Goal: Task Accomplishment & Management: Use online tool/utility

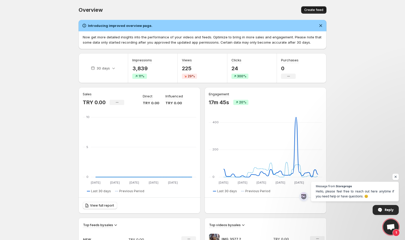
click at [311, 10] on span "Create feed" at bounding box center [313, 10] width 19 height 4
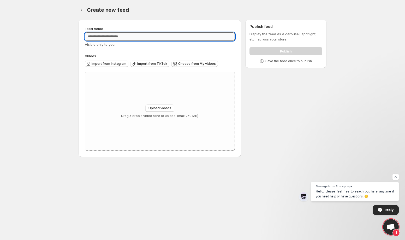
click at [123, 35] on input "Feed name" at bounding box center [160, 36] width 150 height 8
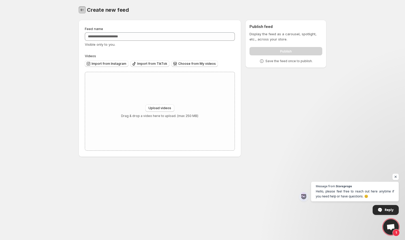
click at [81, 8] on icon "Settings" at bounding box center [82, 9] width 5 height 5
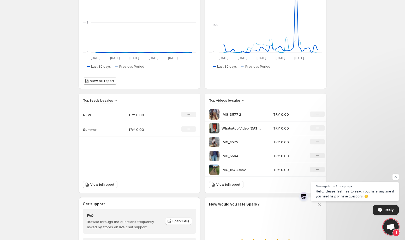
scroll to position [136, 0]
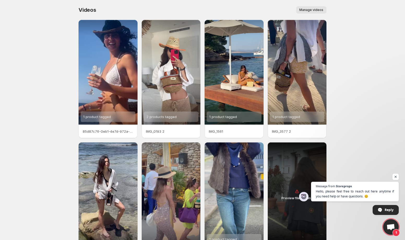
click at [307, 8] on button "Manage videos" at bounding box center [311, 9] width 30 height 7
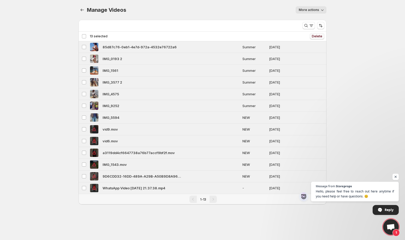
click at [315, 34] on button "Delete" at bounding box center [317, 36] width 15 height 6
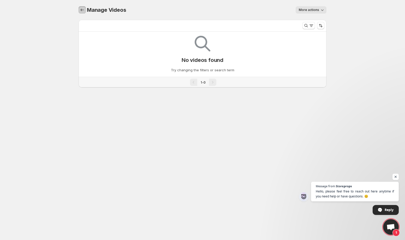
click at [85, 10] on icon "Manage Videos" at bounding box center [82, 9] width 5 height 5
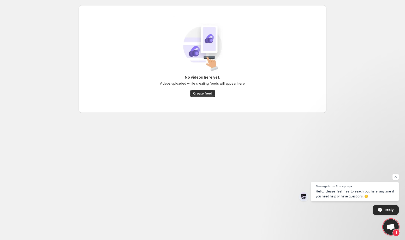
click at [207, 98] on div "No videos here yet. Videos uploaded while creating feeds will appear here. Crea…" at bounding box center [203, 59] width 240 height 87
click at [203, 96] on button "Create feed" at bounding box center [202, 93] width 25 height 7
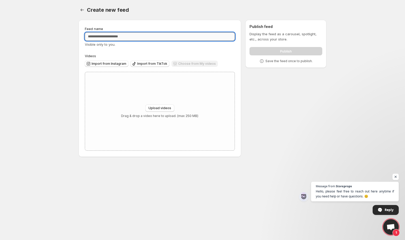
click at [140, 38] on input "Feed name" at bounding box center [160, 36] width 150 height 8
type input "*********"
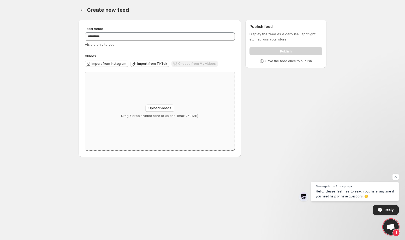
click at [147, 99] on div "Upload videos Drag & drop a video here to upload. (max 250 MB)" at bounding box center [159, 111] width 149 height 78
type input "**********"
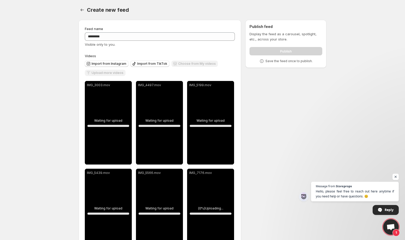
scroll to position [25, 0]
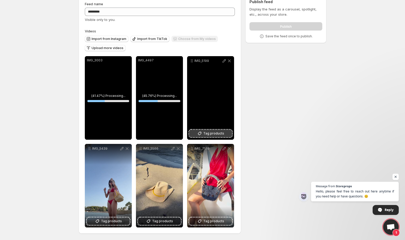
click at [217, 134] on span "Tag products" at bounding box center [213, 133] width 21 height 5
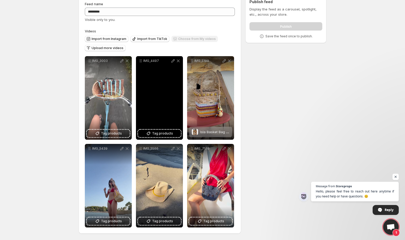
click at [149, 138] on div "IMG_4497" at bounding box center [159, 97] width 47 height 83
click at [145, 133] on button "Tag products" at bounding box center [159, 133] width 43 height 7
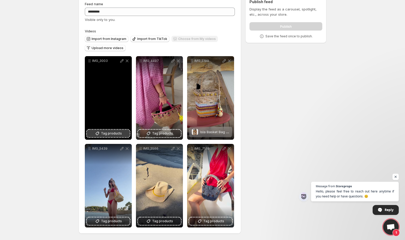
click at [116, 133] on span "Tag products" at bounding box center [111, 133] width 21 height 5
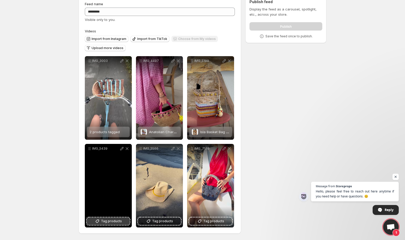
click at [105, 221] on span "Tag products" at bounding box center [111, 220] width 21 height 5
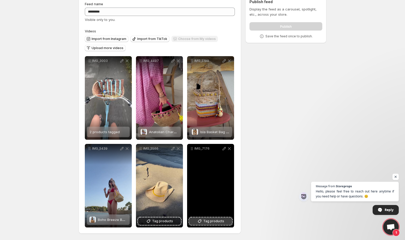
click at [207, 218] on span "Tag products" at bounding box center [213, 220] width 21 height 5
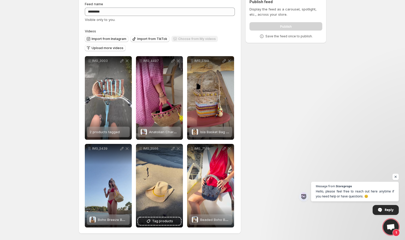
scroll to position [0, 0]
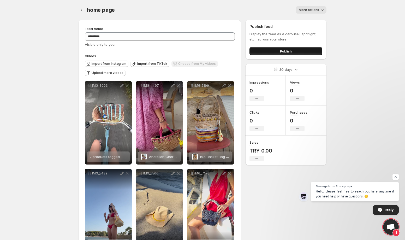
click at [281, 52] on span "Publish" at bounding box center [286, 51] width 12 height 5
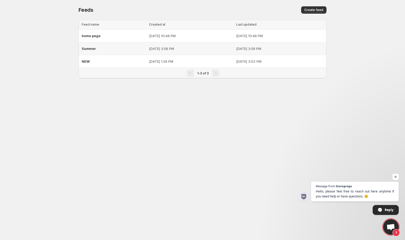
click at [95, 51] on div "Summer" at bounding box center [114, 48] width 64 height 9
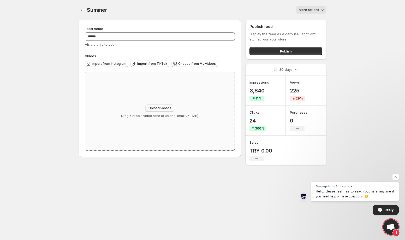
click at [153, 109] on span "Upload videos" at bounding box center [159, 108] width 23 height 4
click at [82, 11] on icon "Settings" at bounding box center [82, 9] width 5 height 5
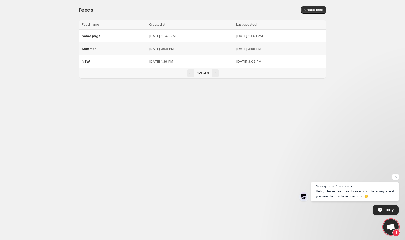
click at [98, 50] on div "Summer" at bounding box center [114, 48] width 64 height 9
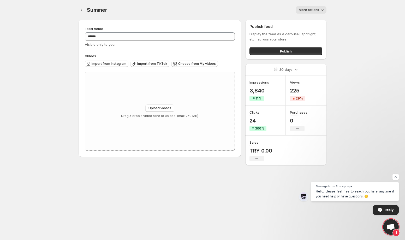
click at [319, 9] on span "More actions" at bounding box center [309, 10] width 20 height 4
click at [305, 23] on span "Delete" at bounding box center [305, 20] width 10 height 5
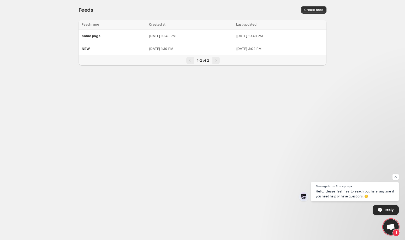
click at [260, 49] on p "[DATE] 3:02 PM" at bounding box center [279, 48] width 87 height 5
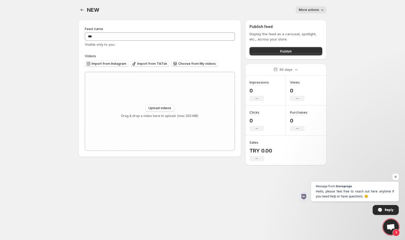
click at [308, 12] on button "More actions" at bounding box center [311, 9] width 31 height 7
click at [303, 23] on button "Delete" at bounding box center [305, 20] width 14 height 8
